Goal: Find specific page/section: Find specific page/section

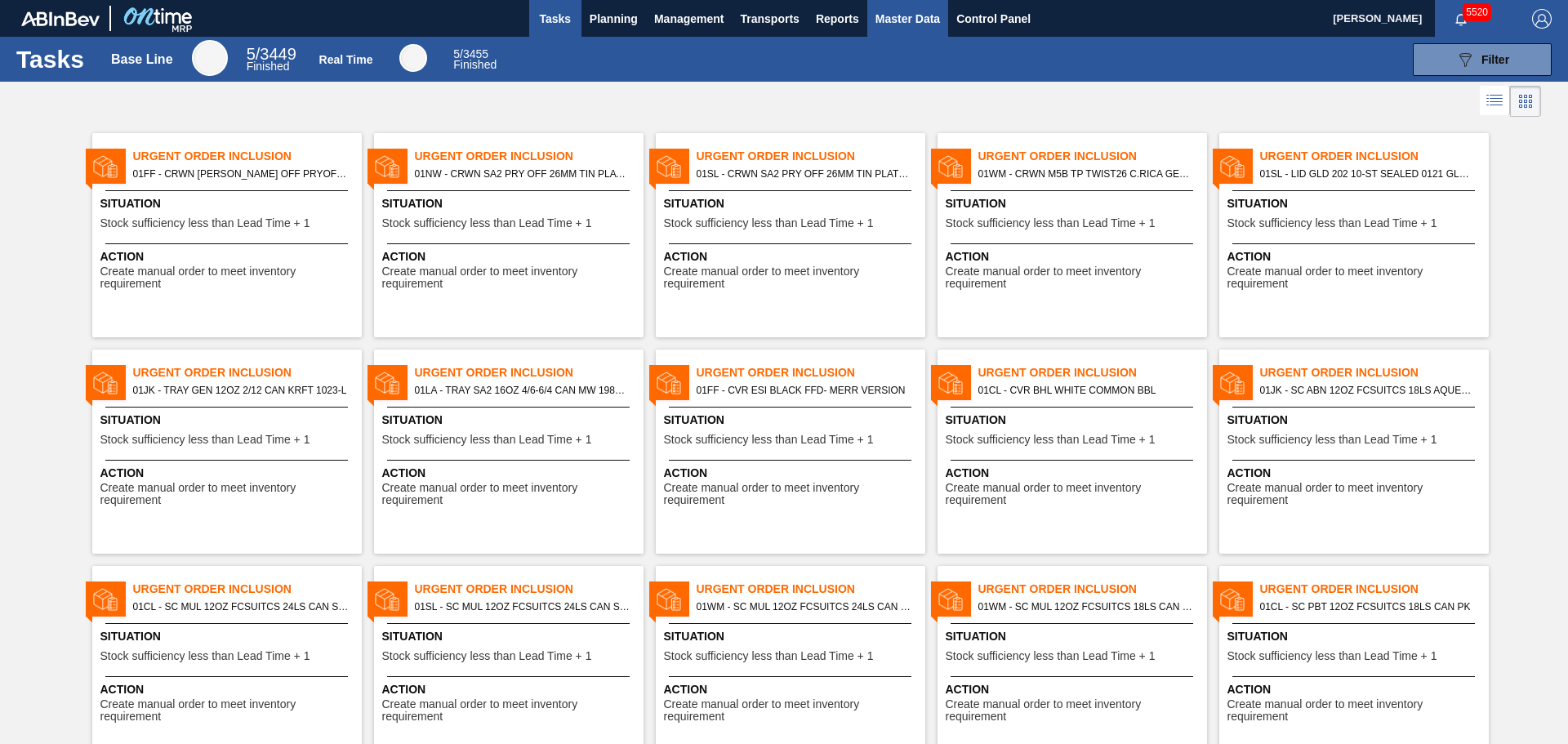
click at [915, 21] on span "Master Data" at bounding box center [907, 19] width 64 height 20
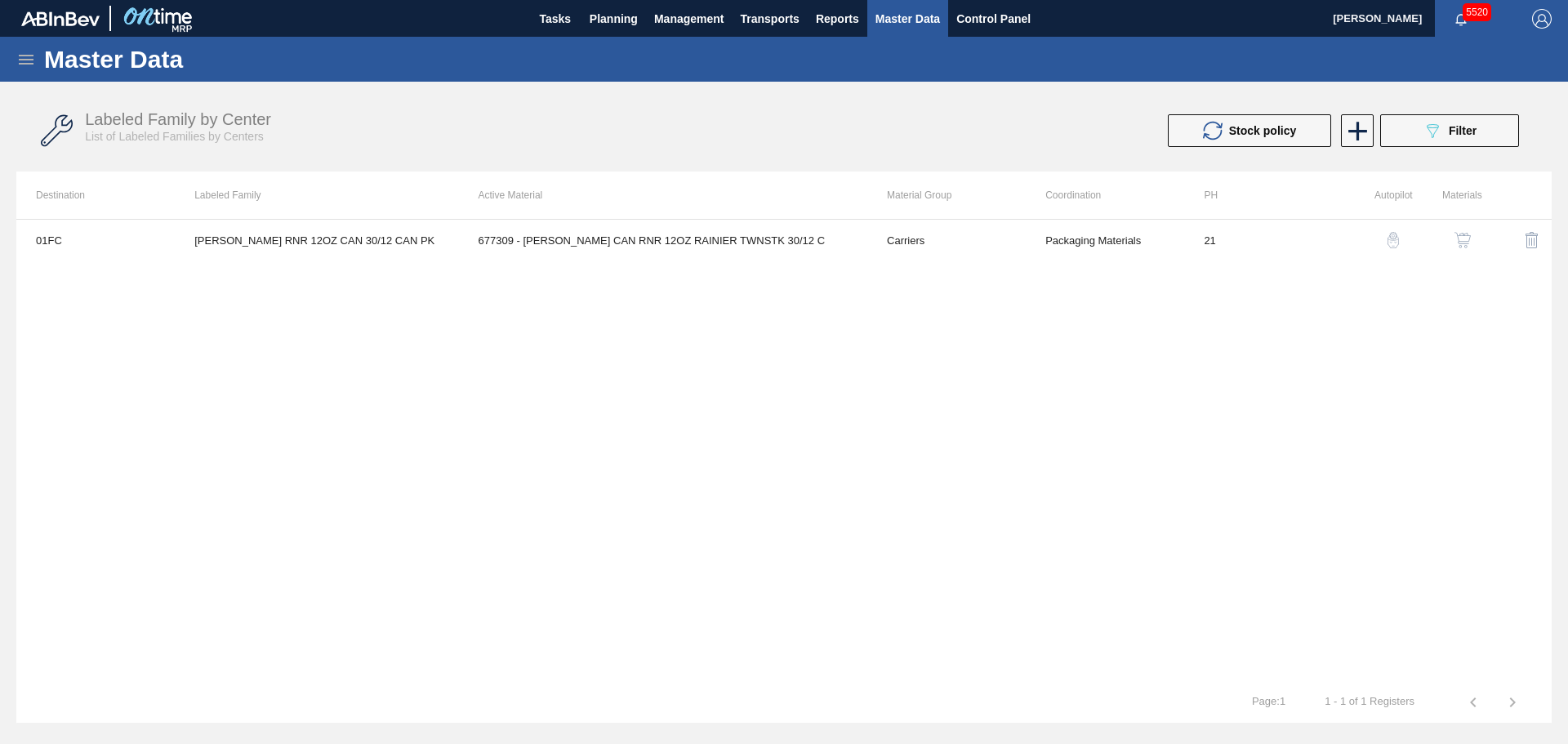
click at [31, 50] on icon at bounding box center [26, 60] width 20 height 20
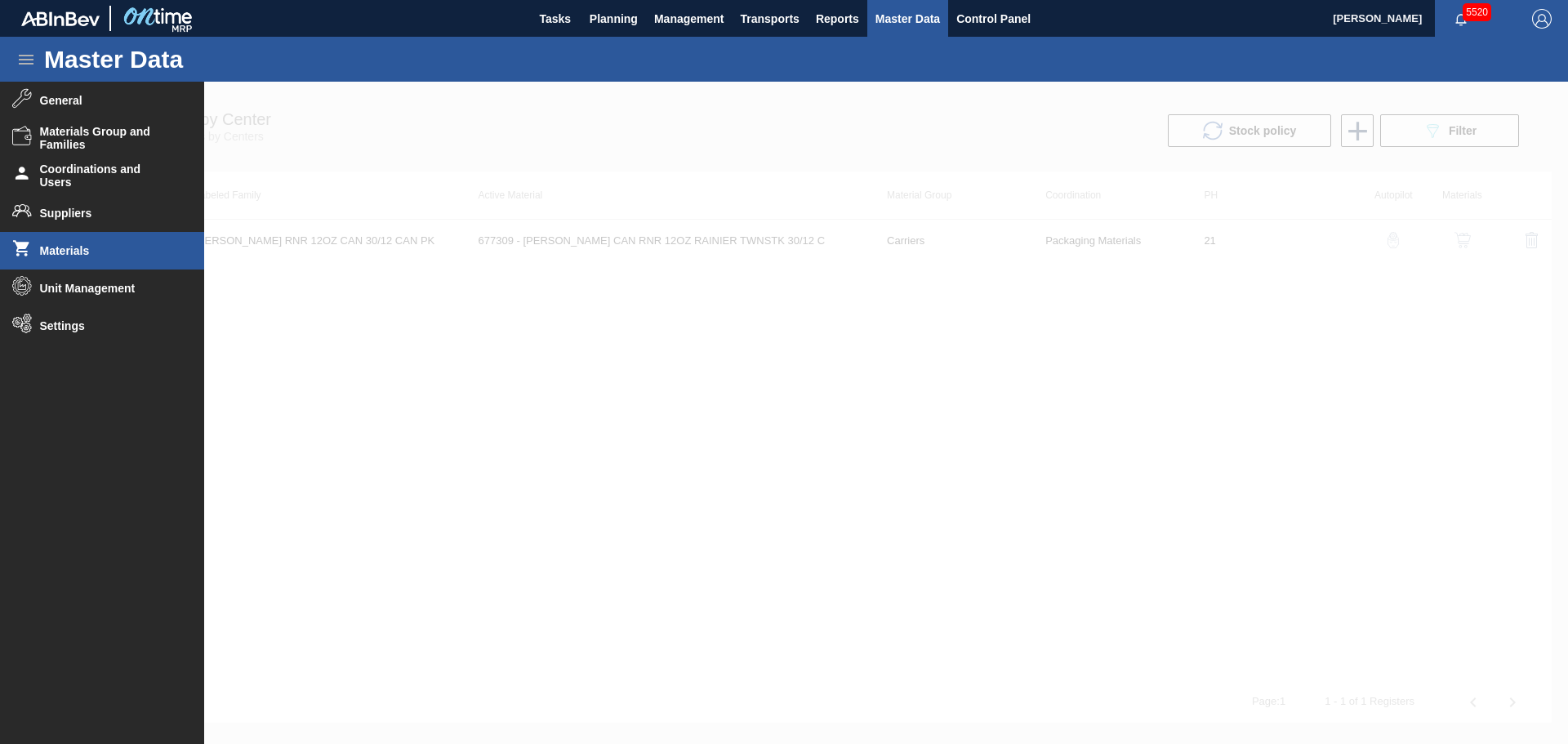
click at [90, 249] on span "Materials" at bounding box center [108, 251] width 135 height 13
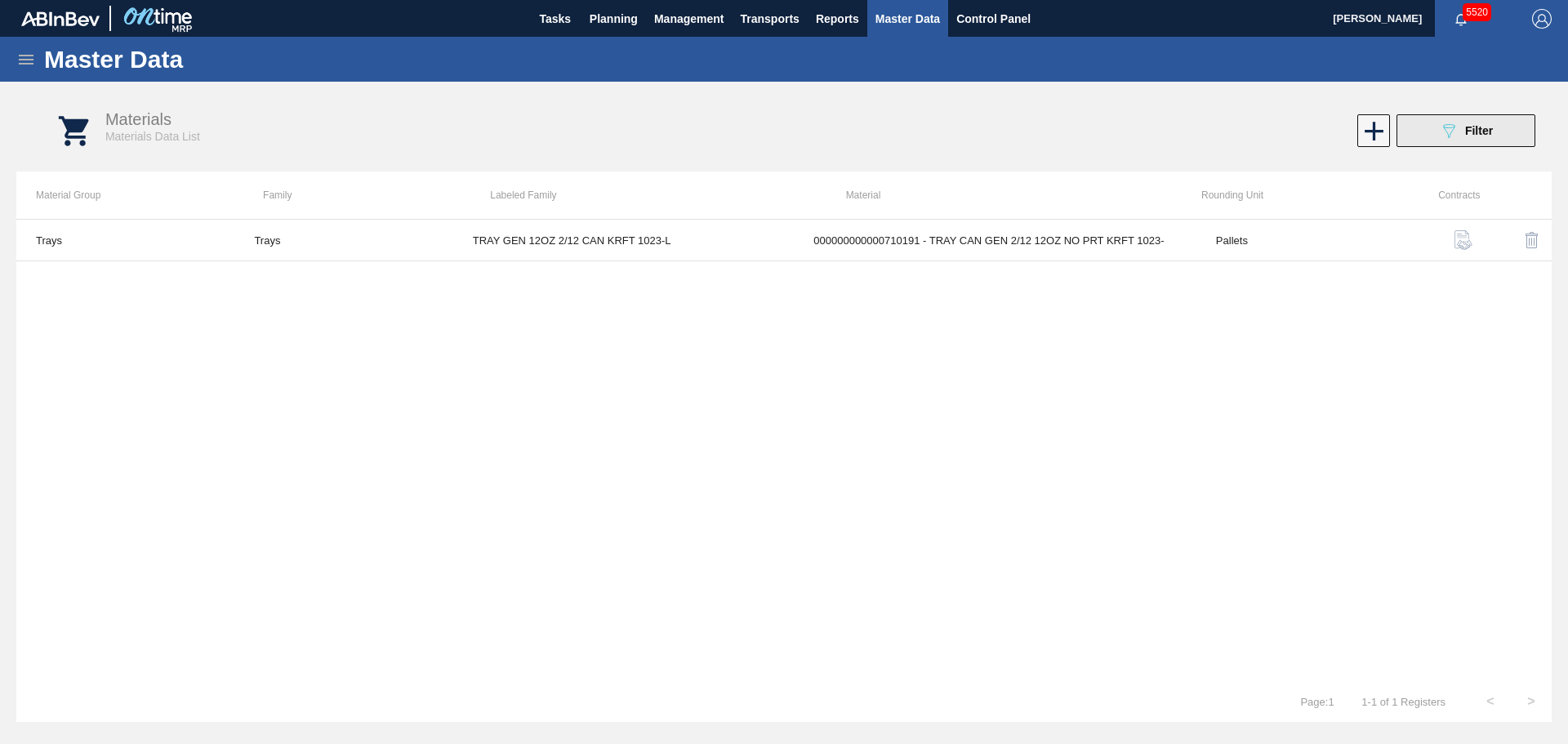
click at [1446, 122] on icon "089F7B8B-B2A5-4AFE-B5C0-19BA573D28AC" at bounding box center [1449, 131] width 20 height 20
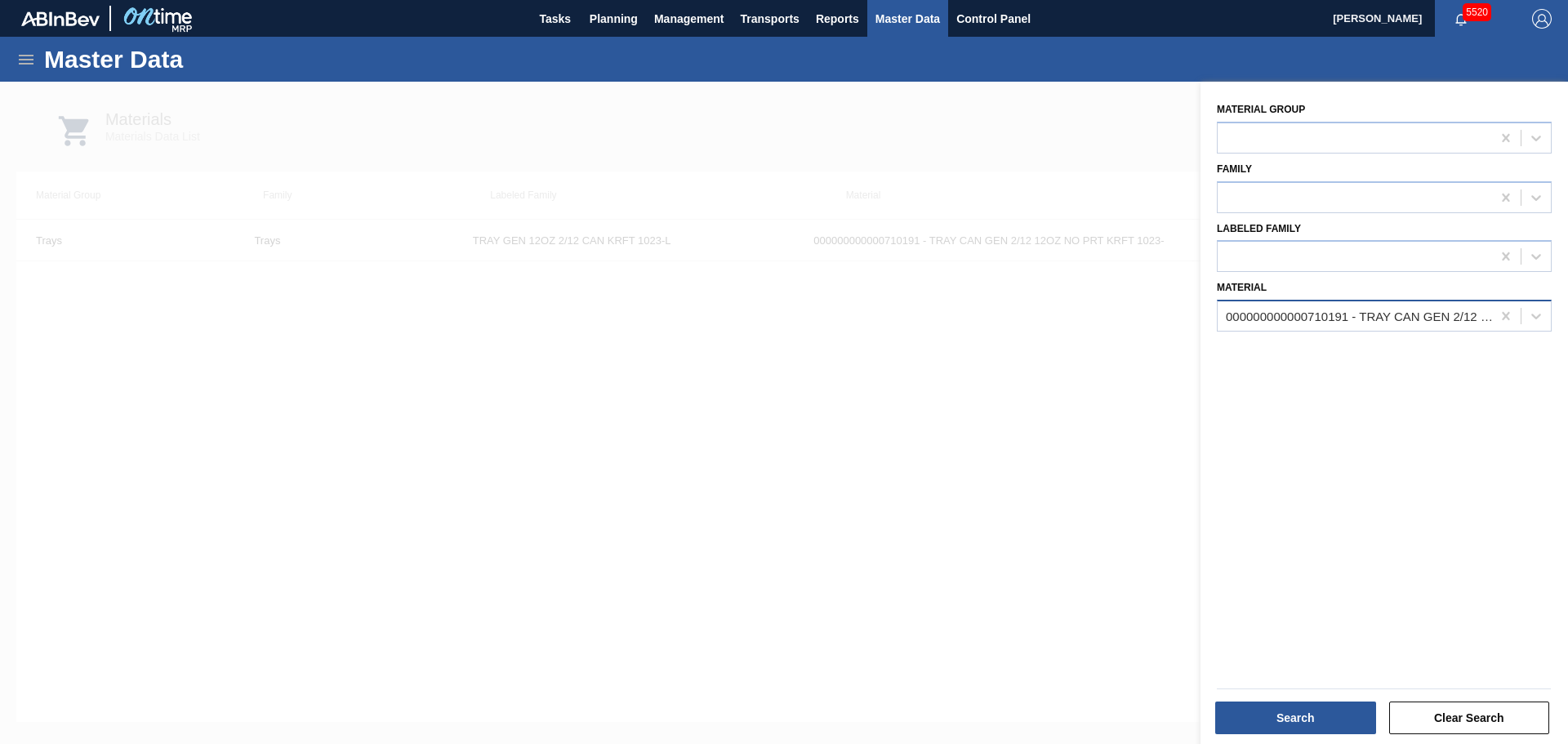
click at [1321, 308] on div "000000000000710191 - TRAY CAN GEN 2/12 12OZ NO PRT KRFT 1023-" at bounding box center [1354, 317] width 274 height 24
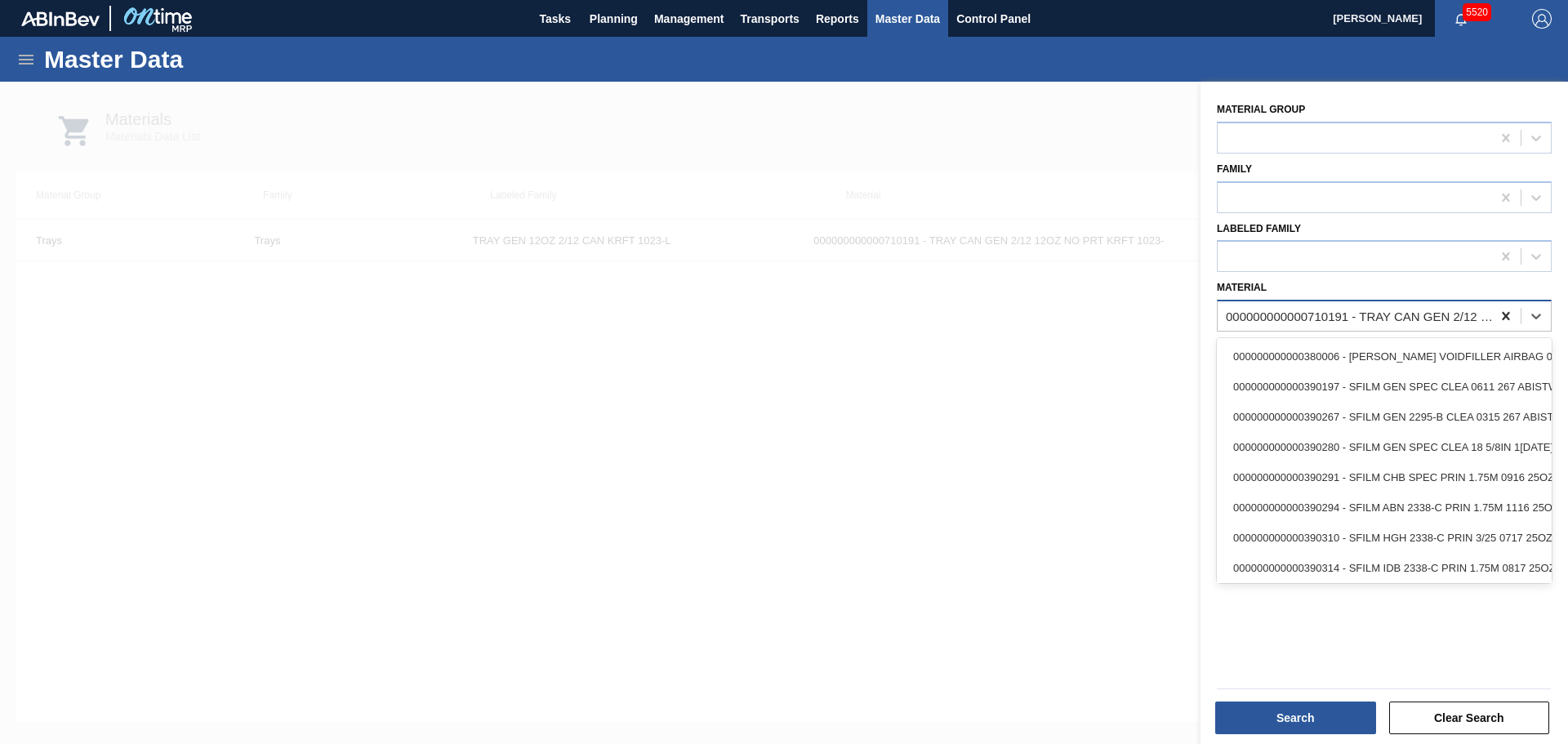
click at [1506, 317] on icon at bounding box center [1506, 317] width 16 height 16
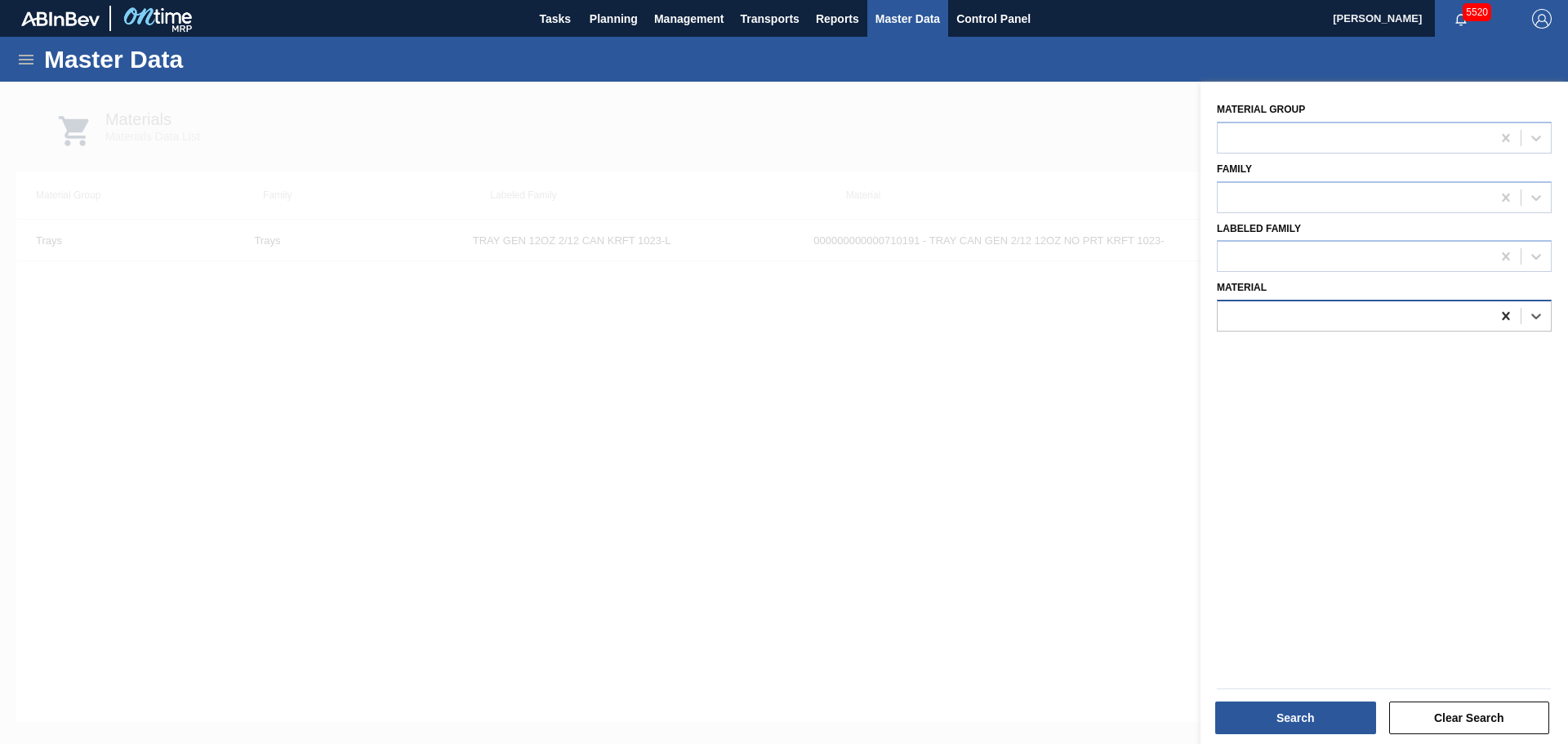
paste input "1712195"
type input "1712195"
paste input "710359"
type input "710359"
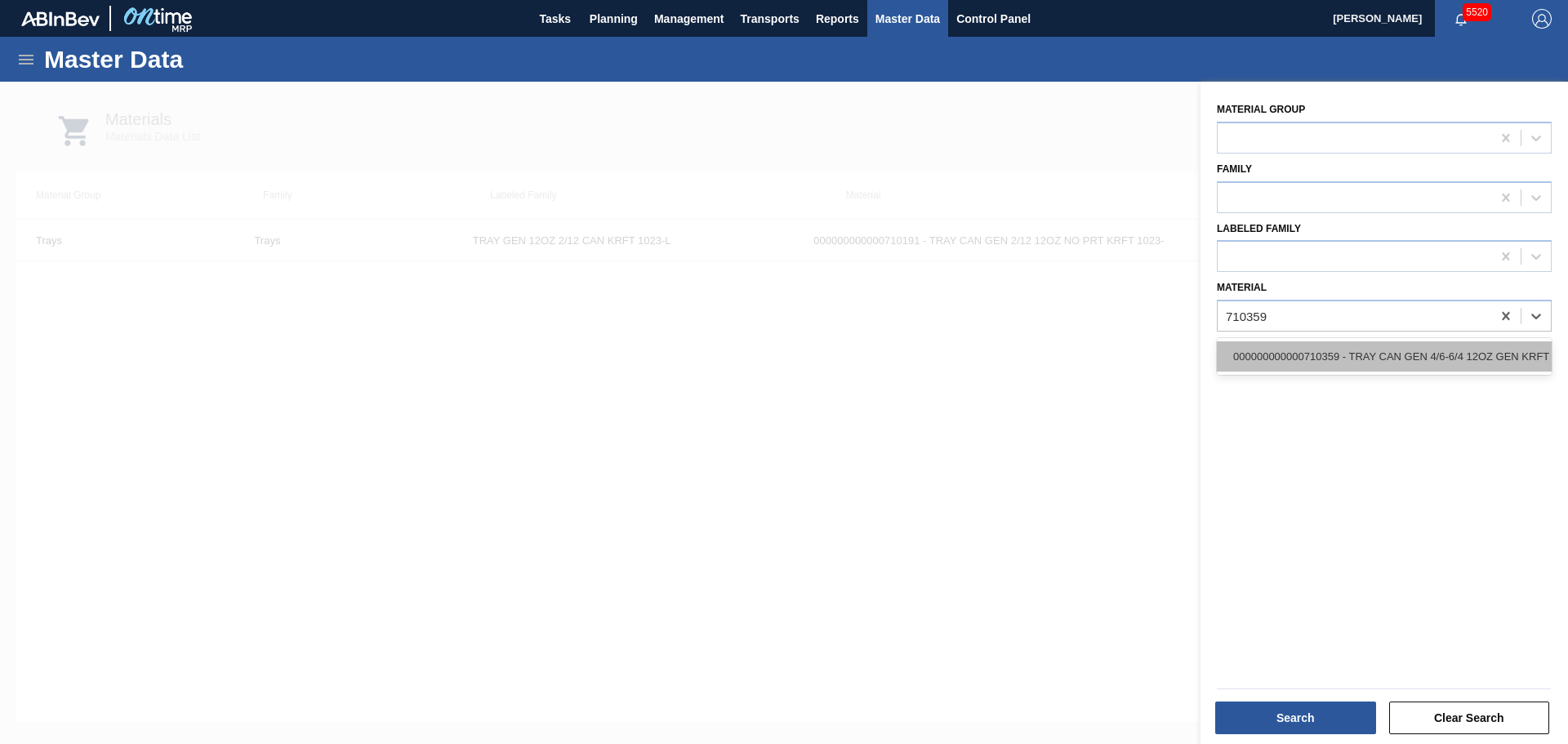
click at [1328, 356] on div "000000000000710359 - TRAY CAN GEN 4/6-6/4 12OZ GEN KRFT 1986-" at bounding box center [1384, 356] width 334 height 30
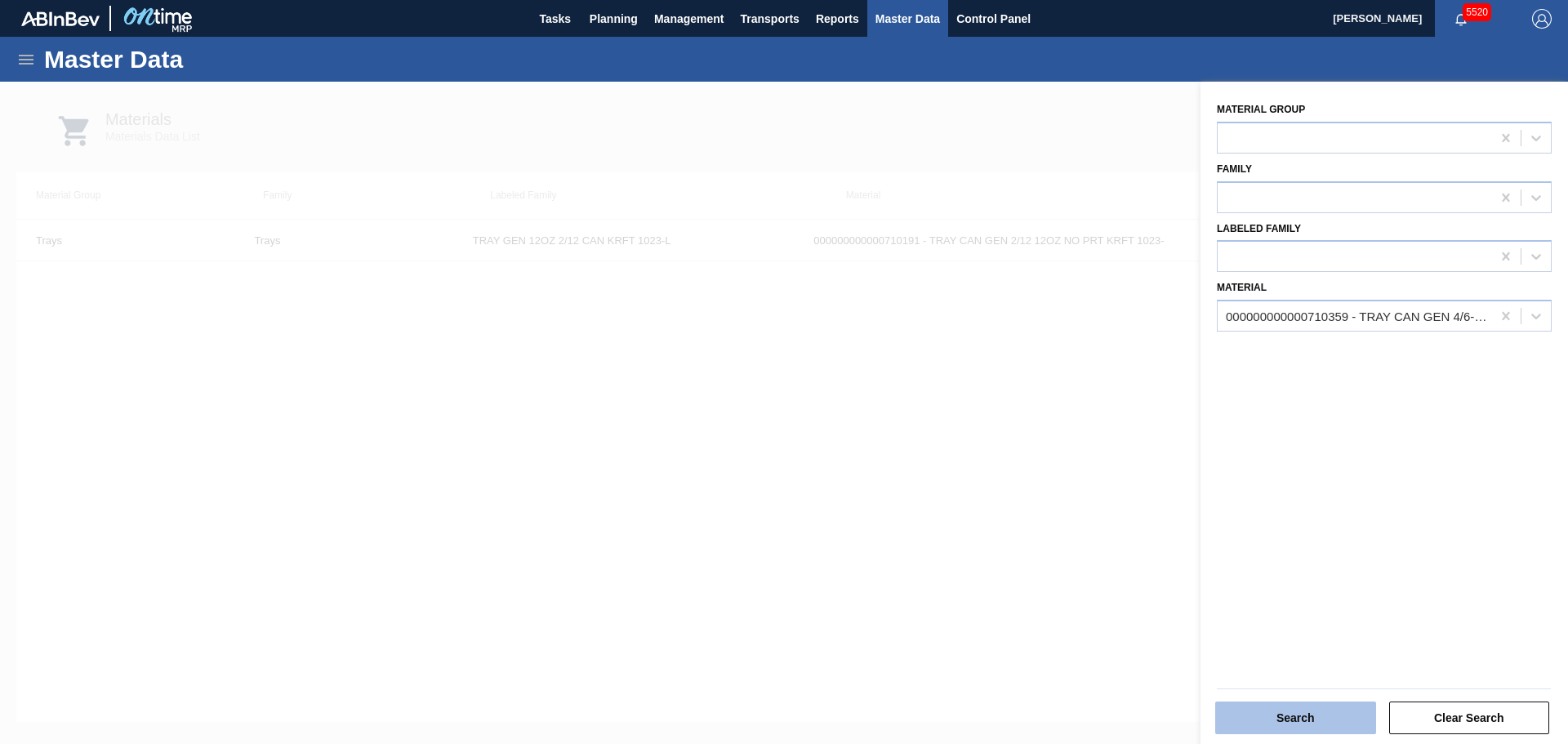
click at [1320, 723] on button "Search" at bounding box center [1296, 719] width 161 height 33
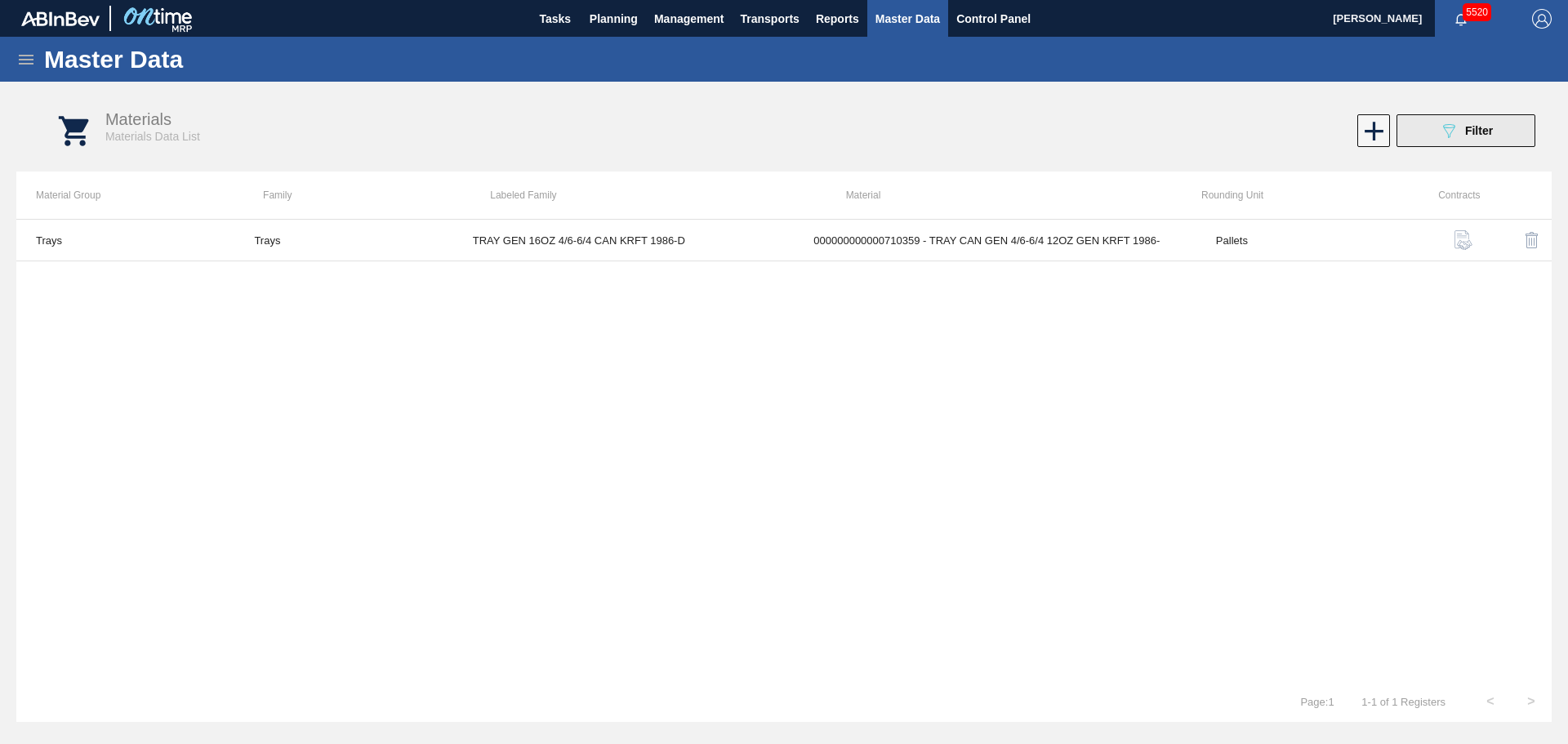
click at [1450, 122] on icon "089F7B8B-B2A5-4AFE-B5C0-19BA573D28AC" at bounding box center [1449, 131] width 20 height 20
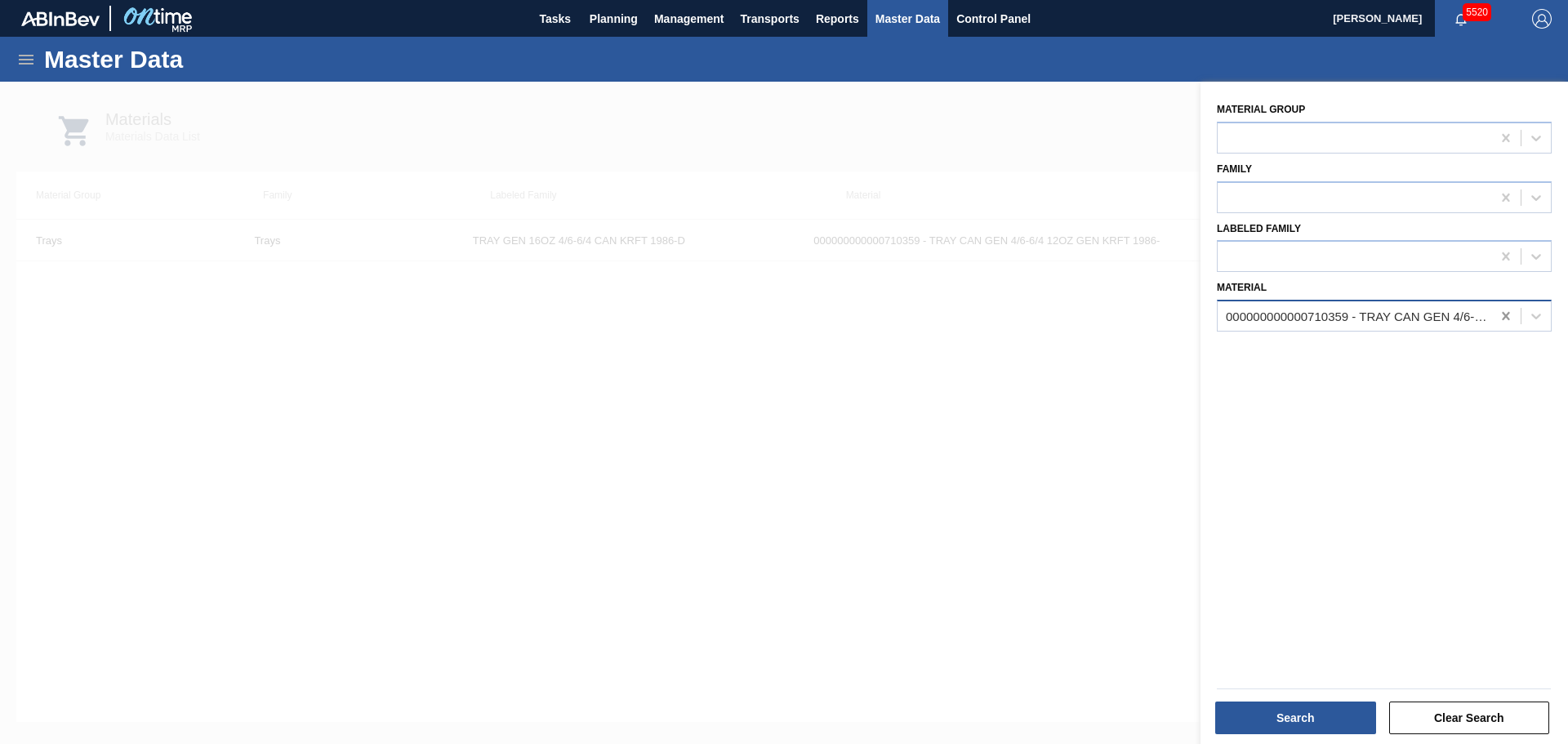
click at [1501, 314] on icon at bounding box center [1505, 317] width 7 height 8
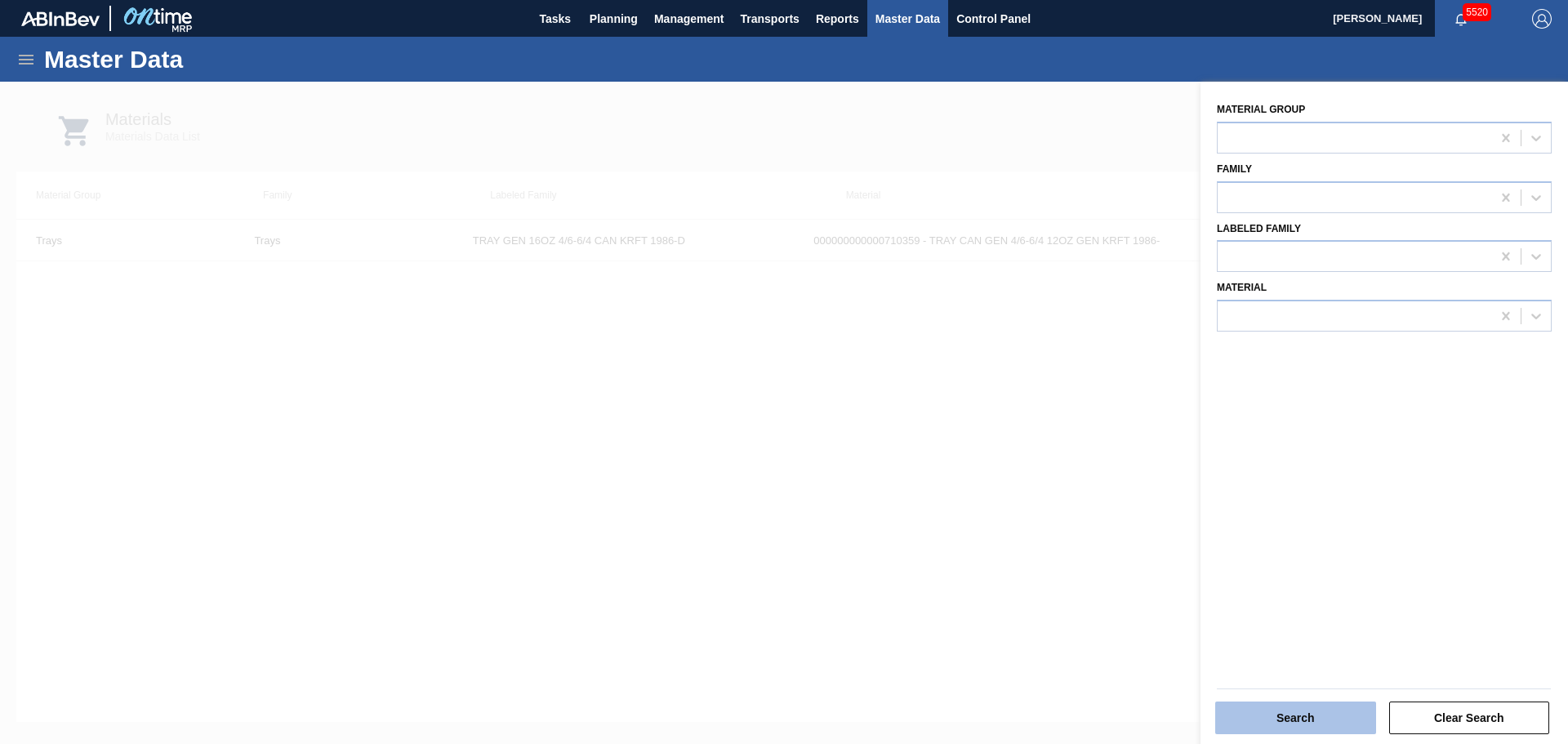
click at [1307, 717] on button "Search" at bounding box center [1296, 719] width 161 height 33
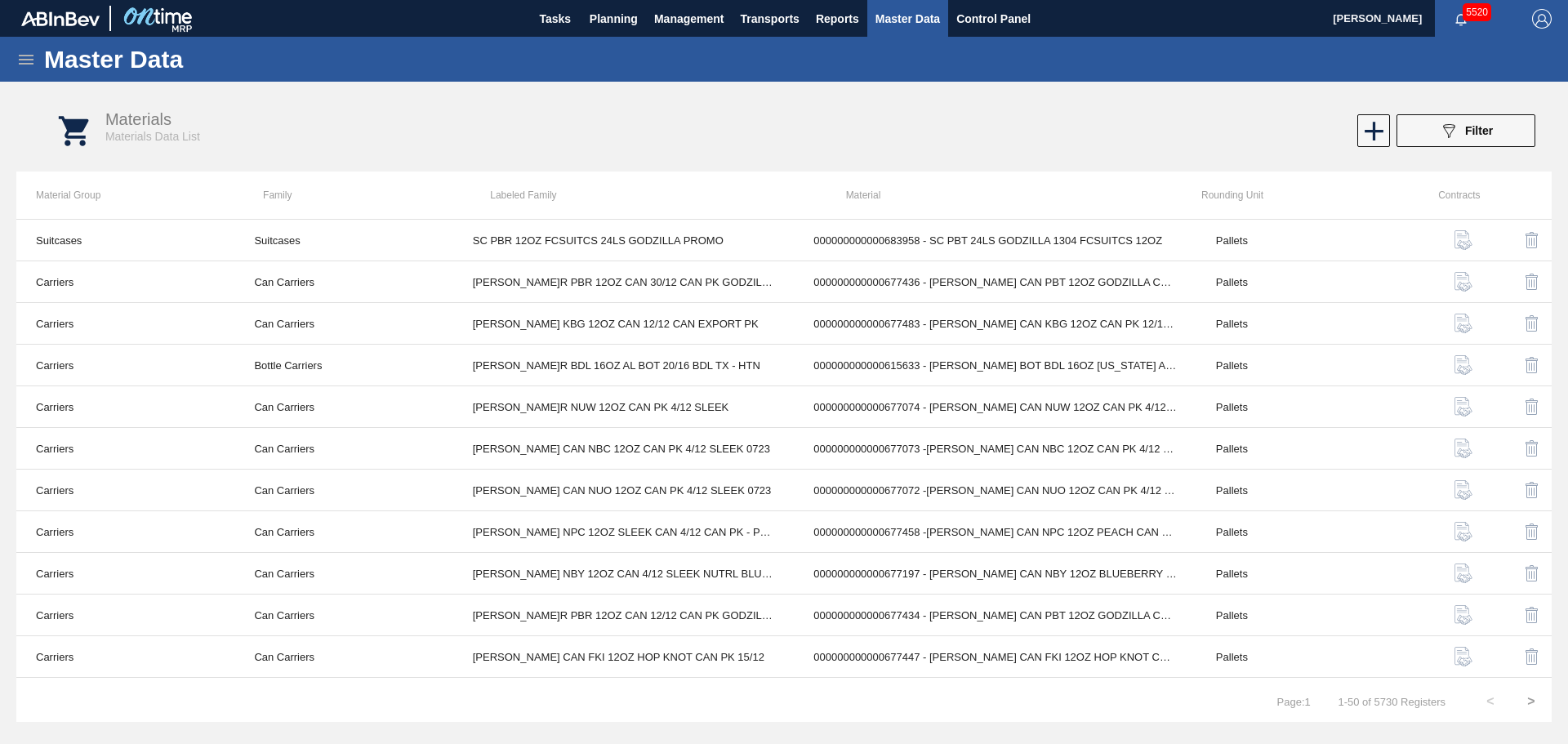
click at [1524, 705] on button ">" at bounding box center [1531, 702] width 41 height 41
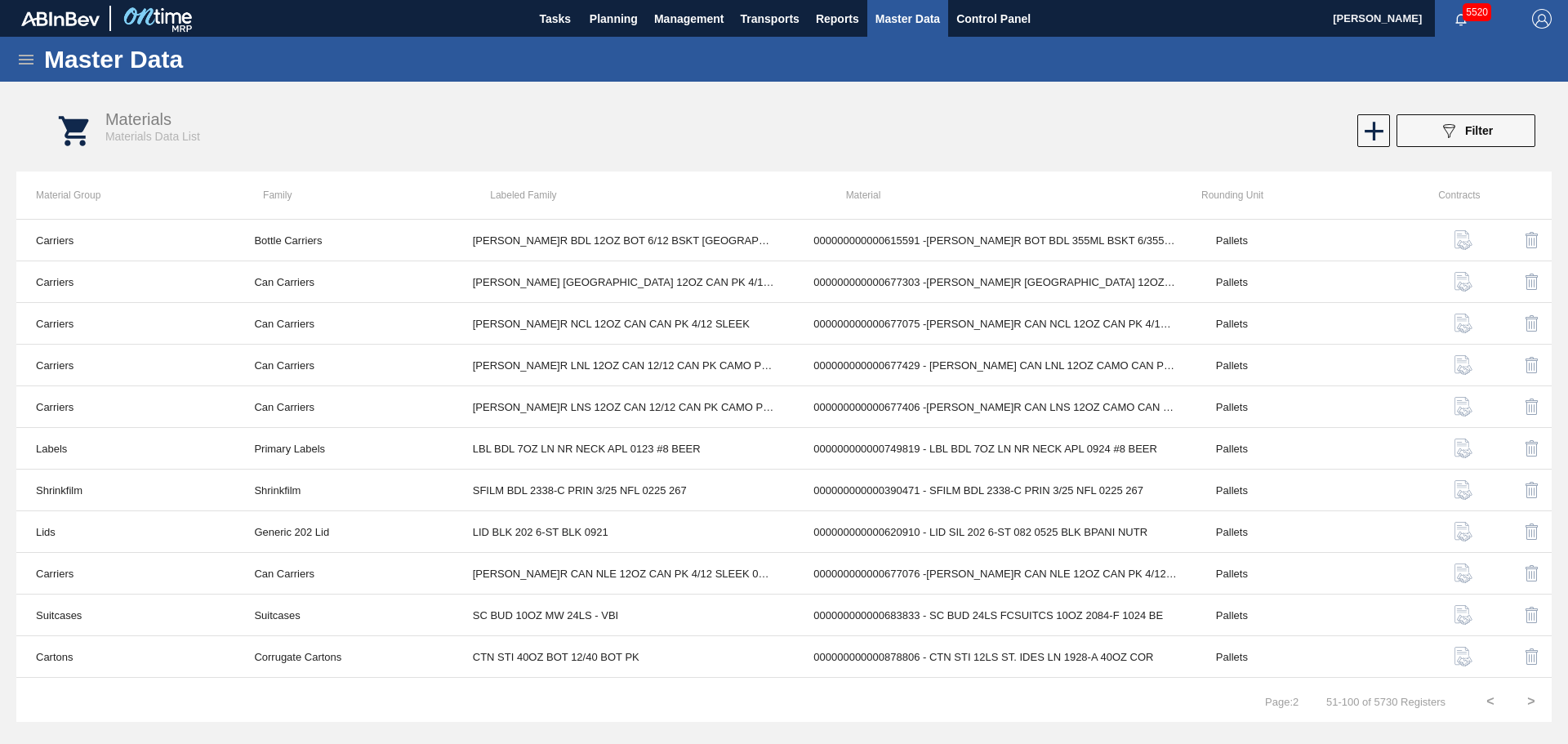
click at [1524, 705] on button ">" at bounding box center [1531, 702] width 41 height 41
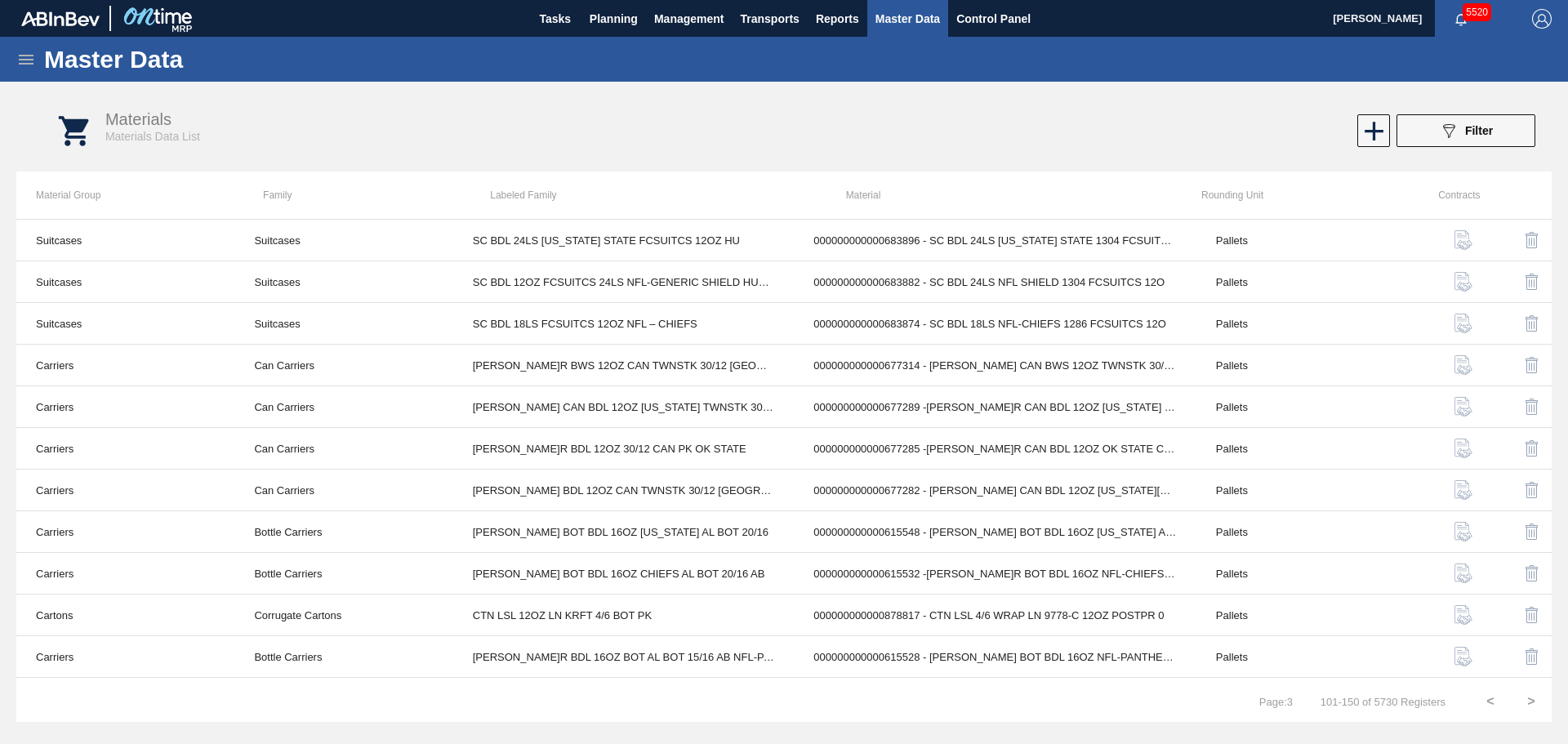
click at [1488, 702] on button "<" at bounding box center [1491, 702] width 41 height 41
